Goal: Find specific page/section: Find specific page/section

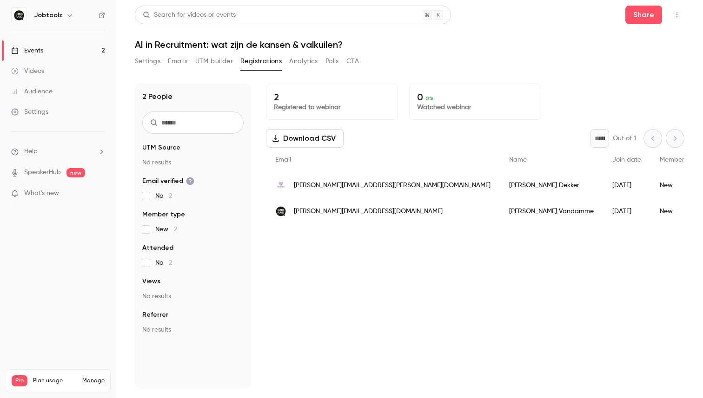
click at [48, 50] on link "Events 2" at bounding box center [58, 50] width 116 height 20
